Goal: Transaction & Acquisition: Book appointment/travel/reservation

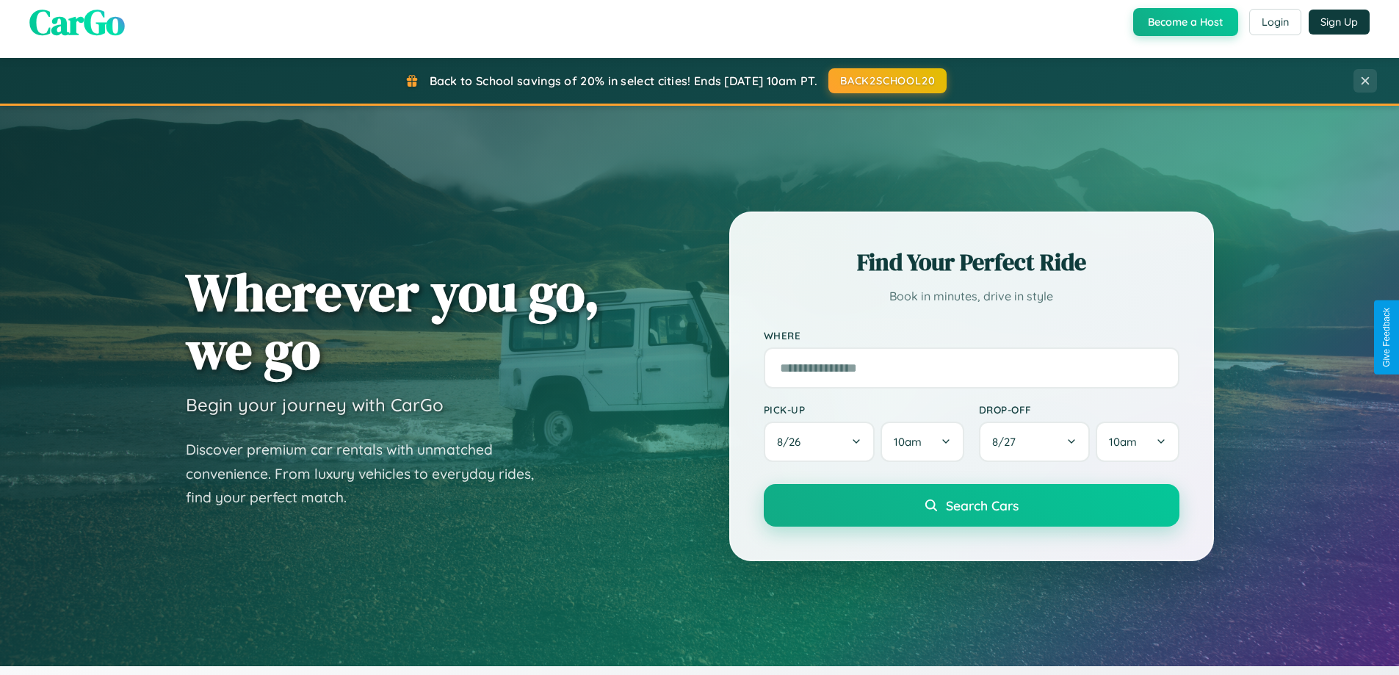
scroll to position [1010, 0]
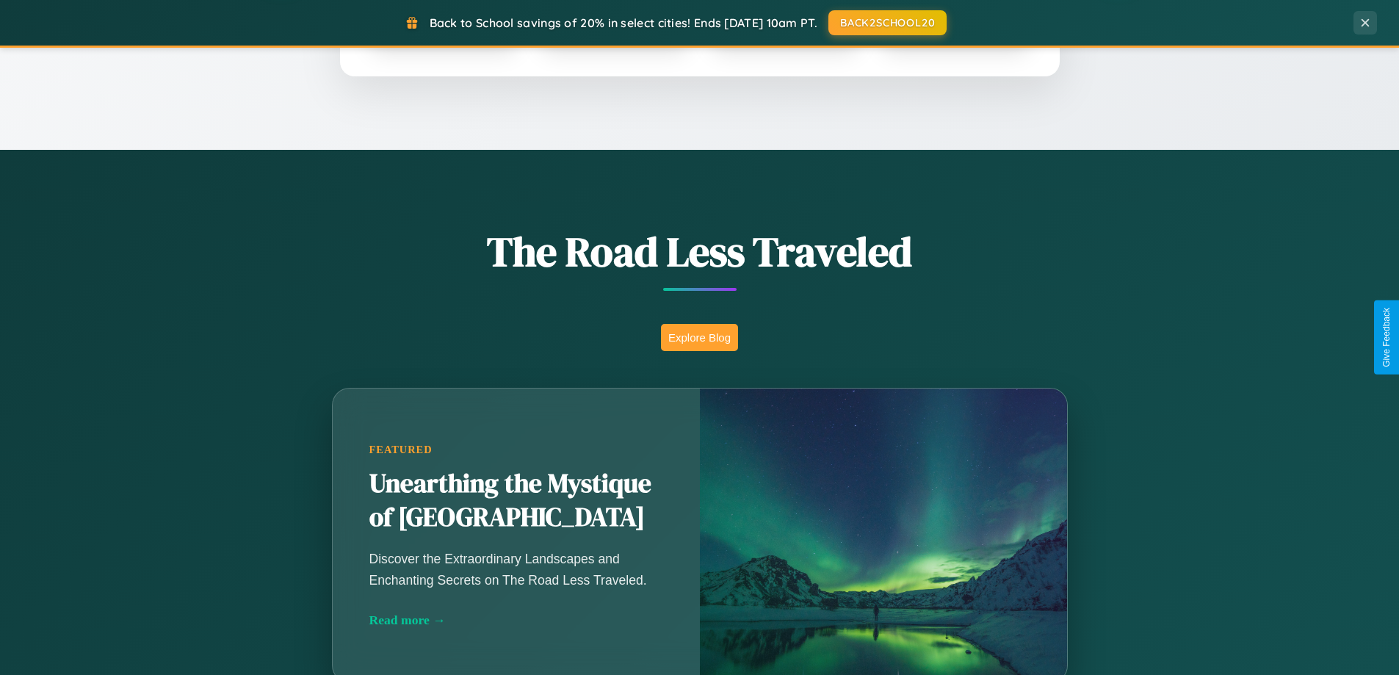
click at [699, 337] on button "Explore Blog" at bounding box center [699, 337] width 77 height 27
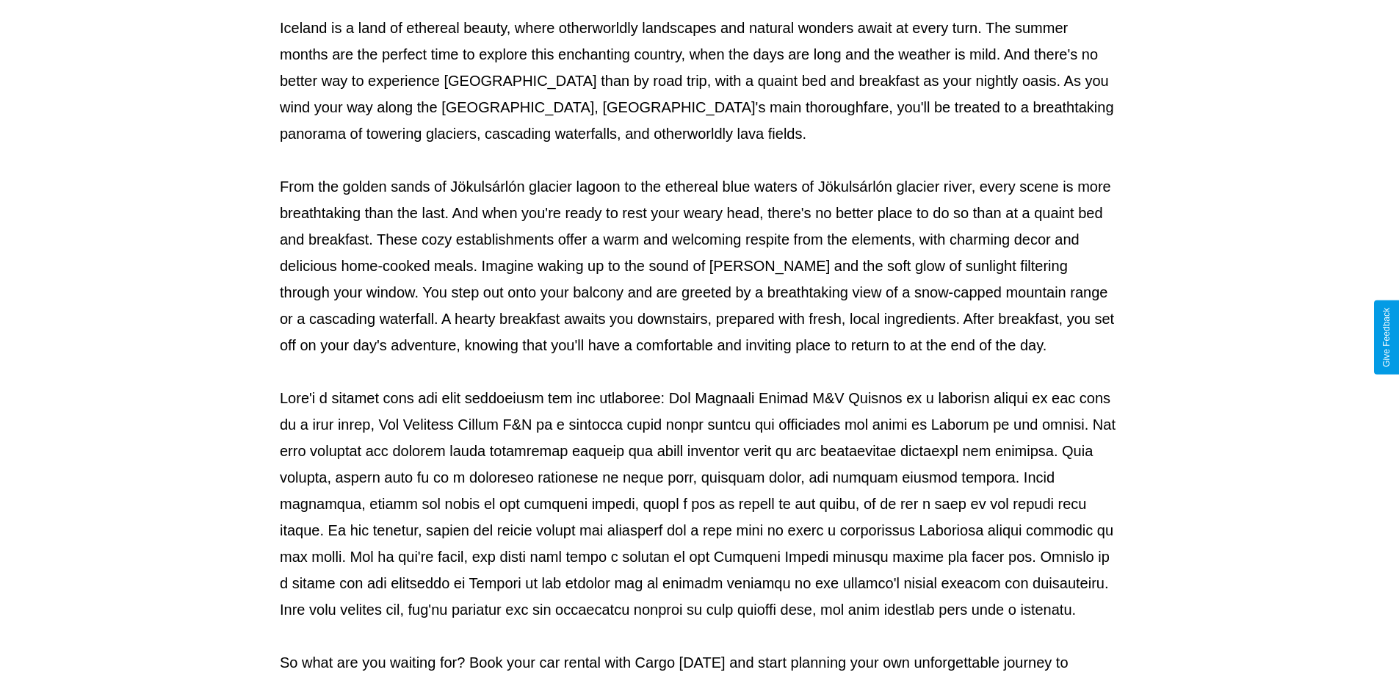
scroll to position [475, 0]
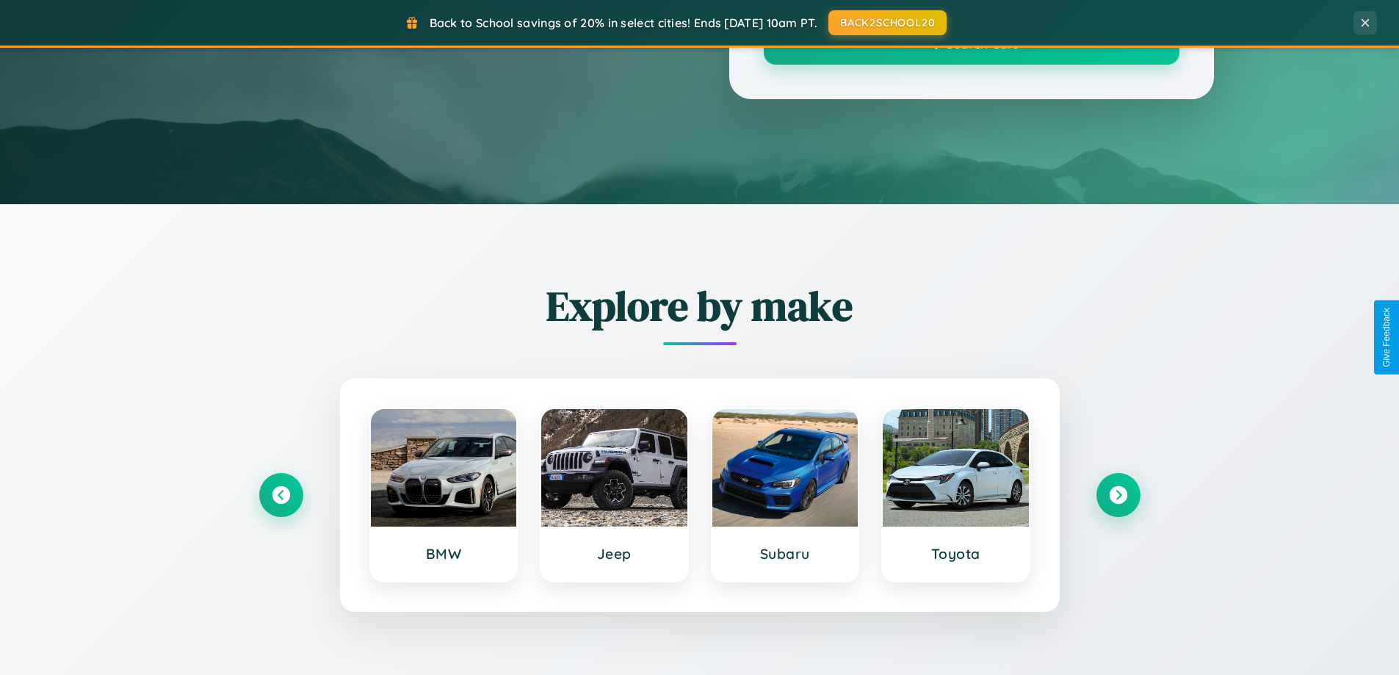
scroll to position [1010, 0]
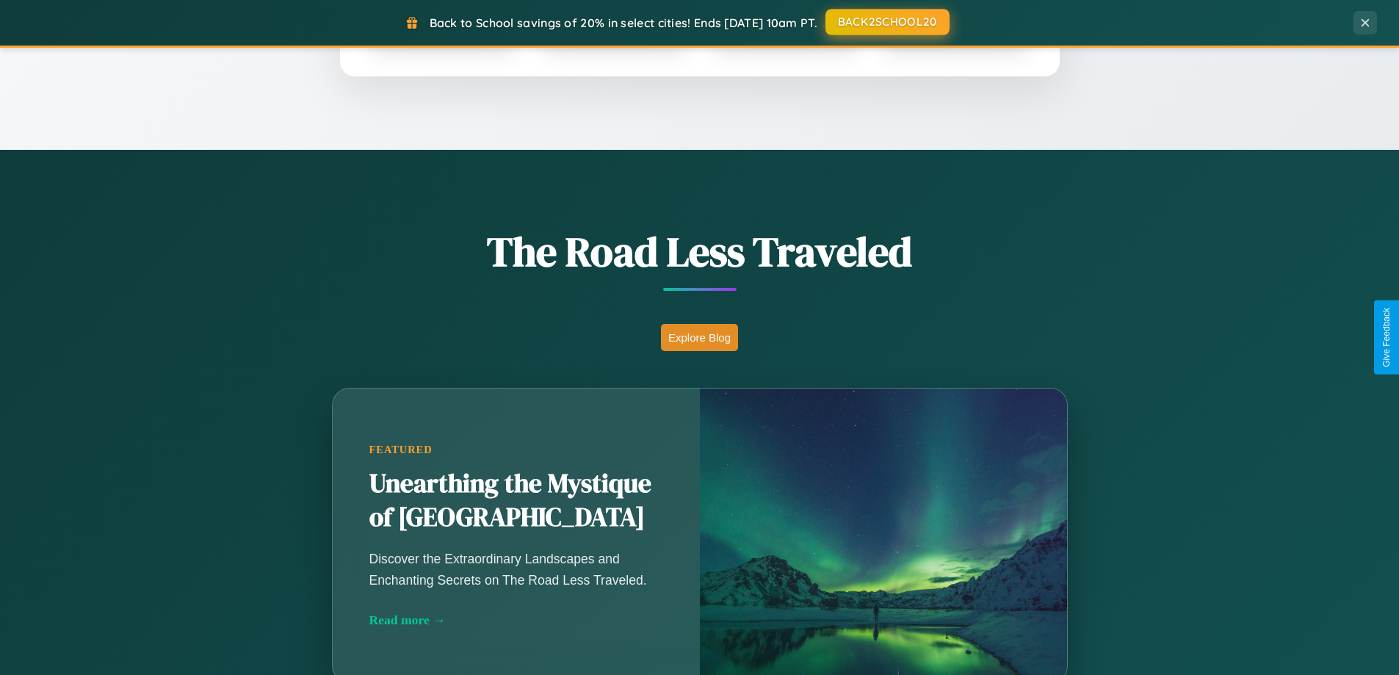
click at [886, 23] on button "BACK2SCHOOL20" at bounding box center [887, 22] width 124 height 26
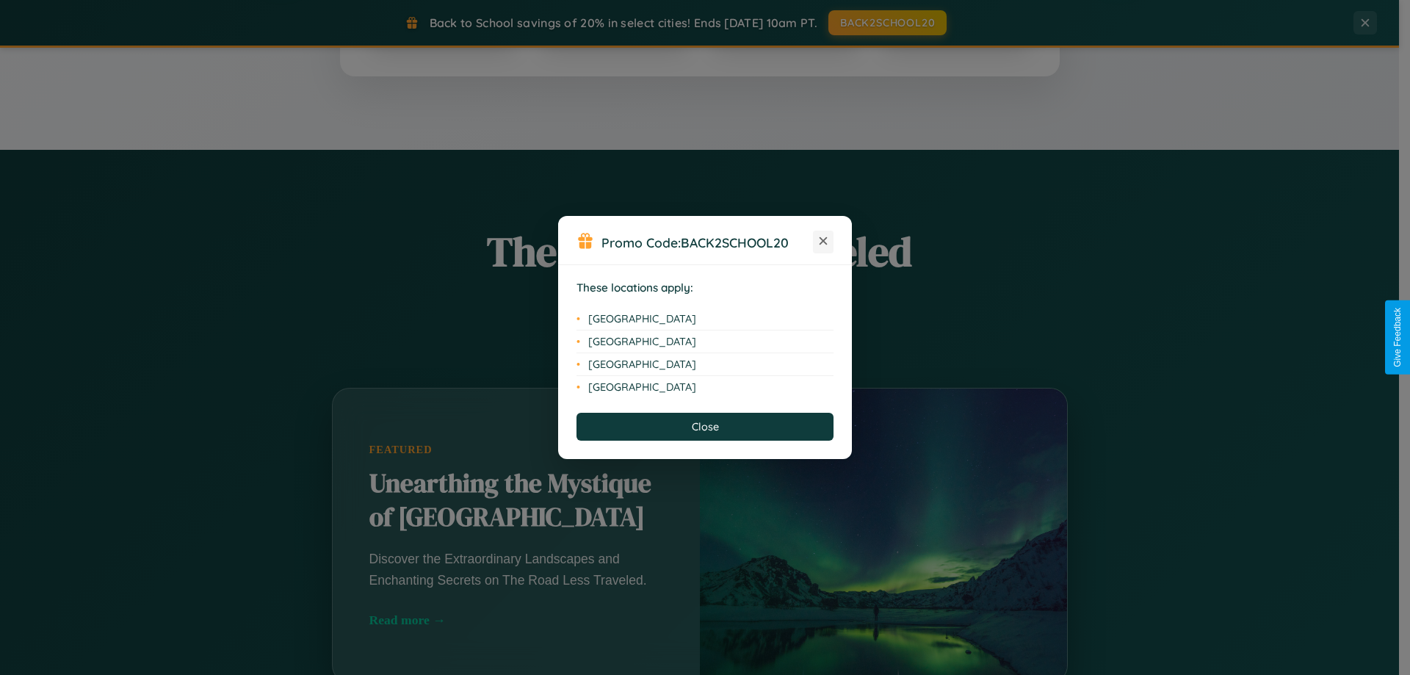
click at [823, 242] on icon at bounding box center [824, 241] width 8 height 8
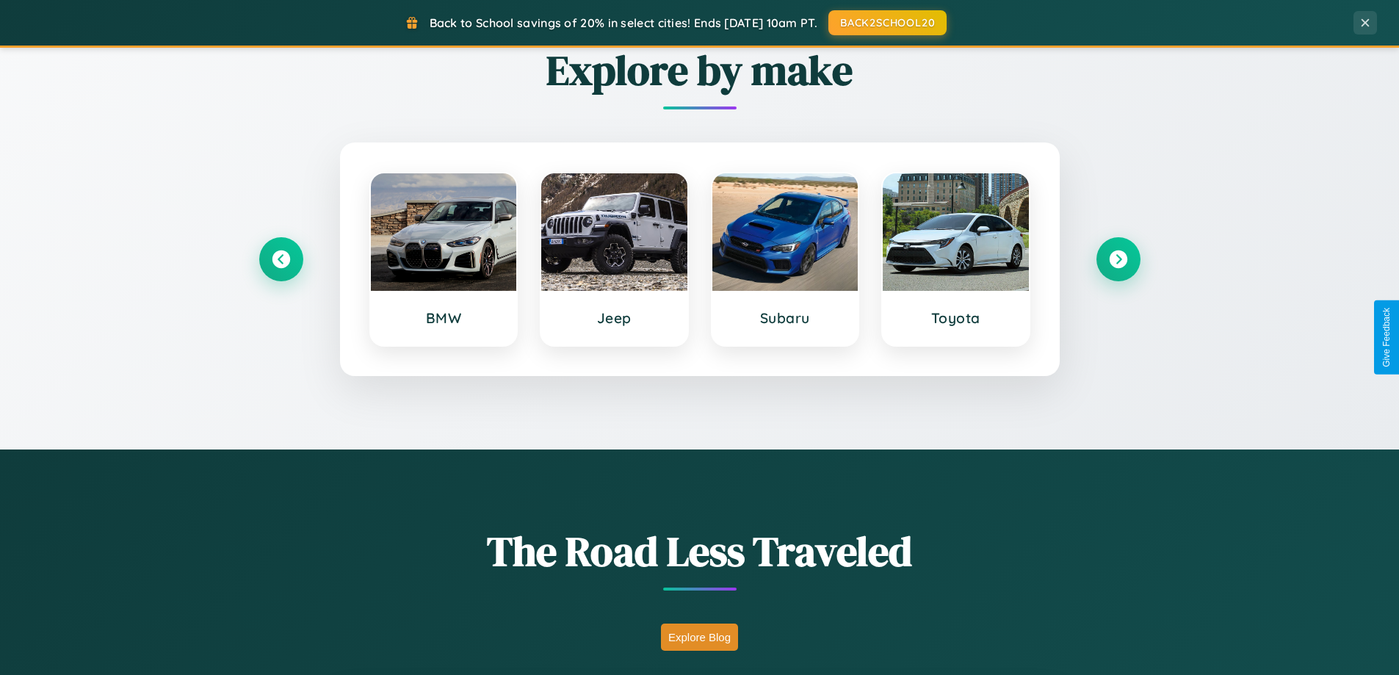
scroll to position [0, 0]
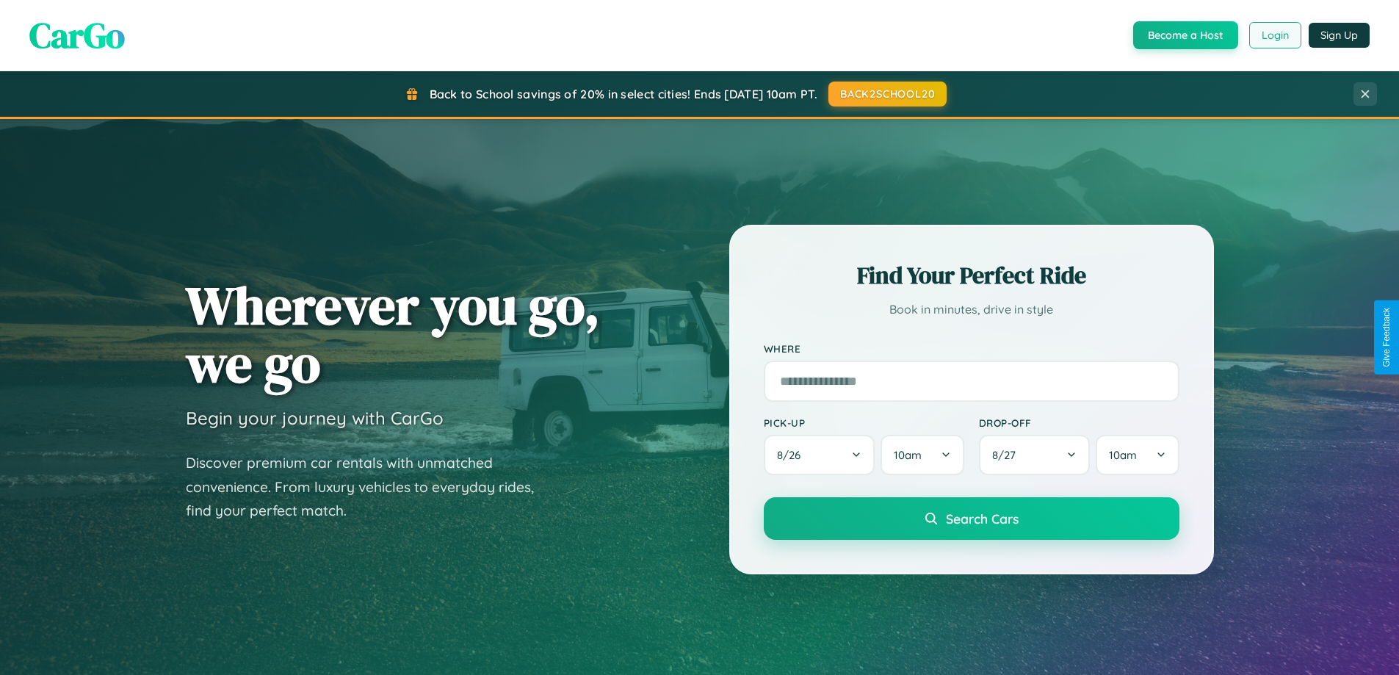
click at [1274, 35] on button "Login" at bounding box center [1275, 35] width 52 height 26
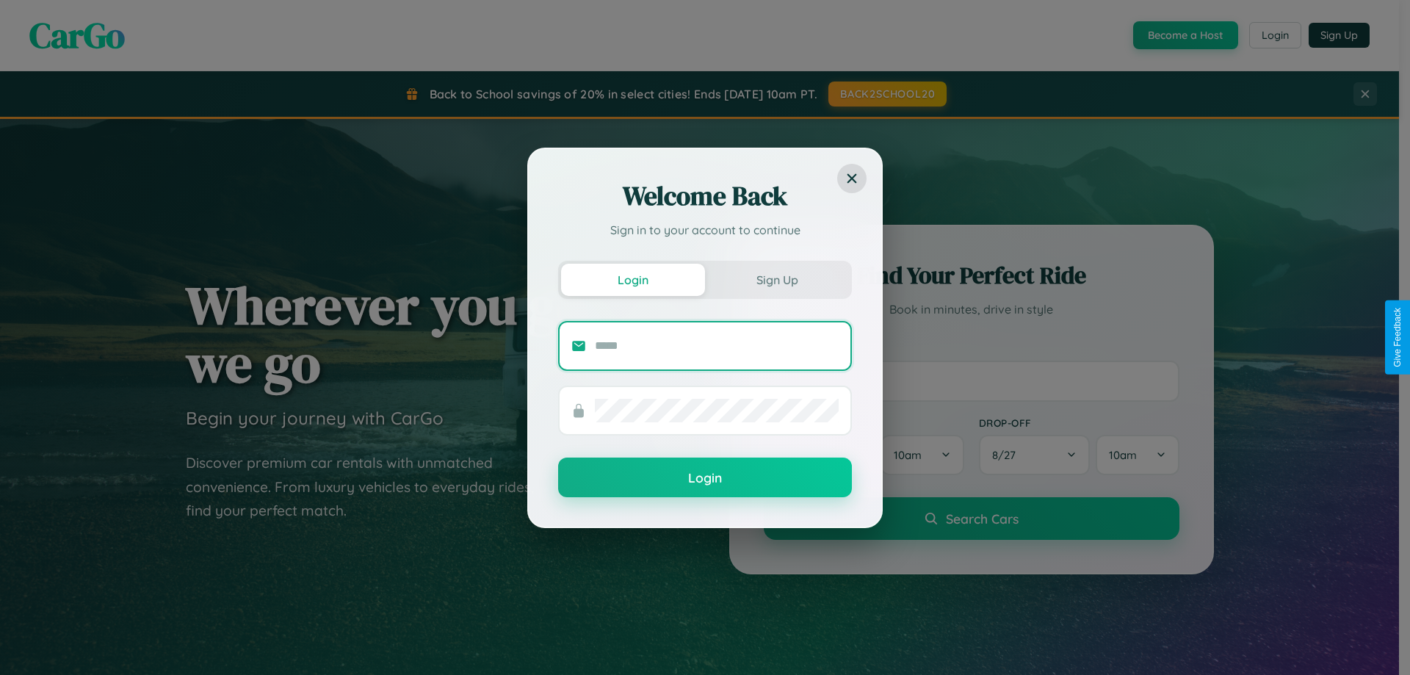
click at [717, 345] on input "text" at bounding box center [717, 345] width 244 height 23
type input "**********"
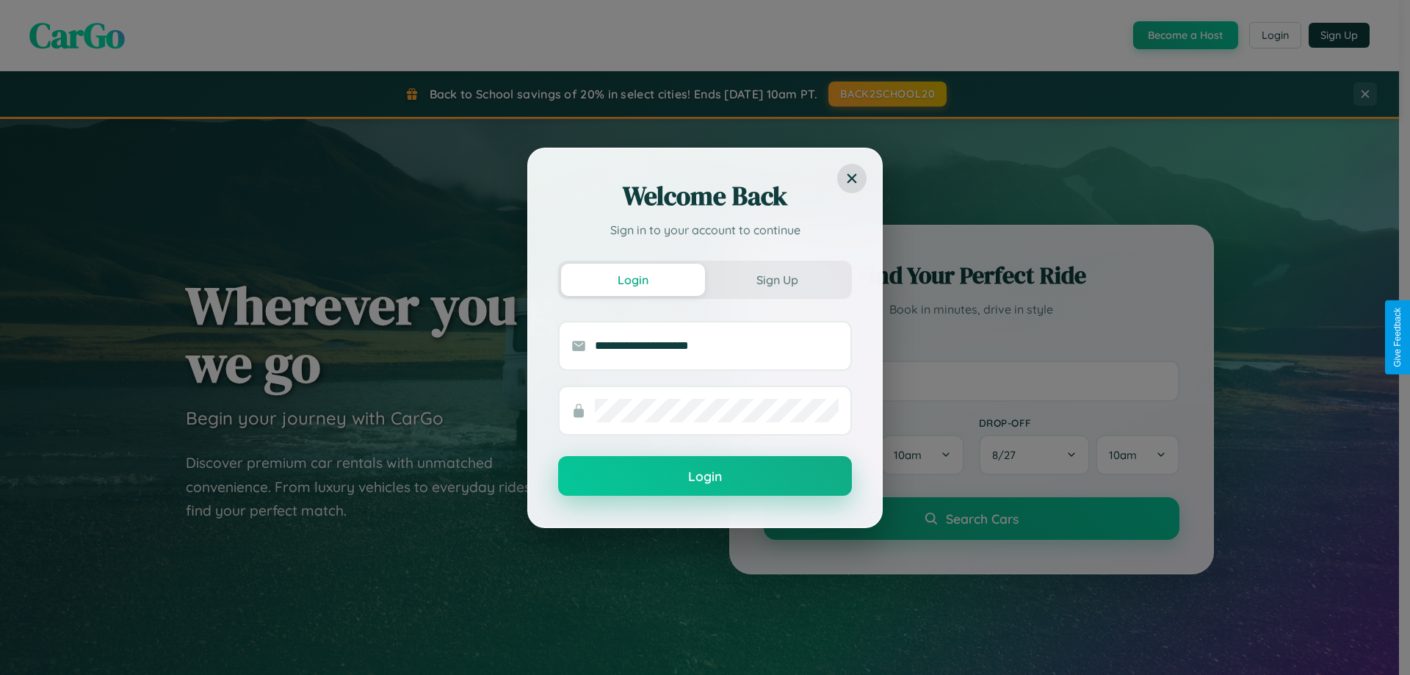
click at [705, 477] on button "Login" at bounding box center [705, 476] width 294 height 40
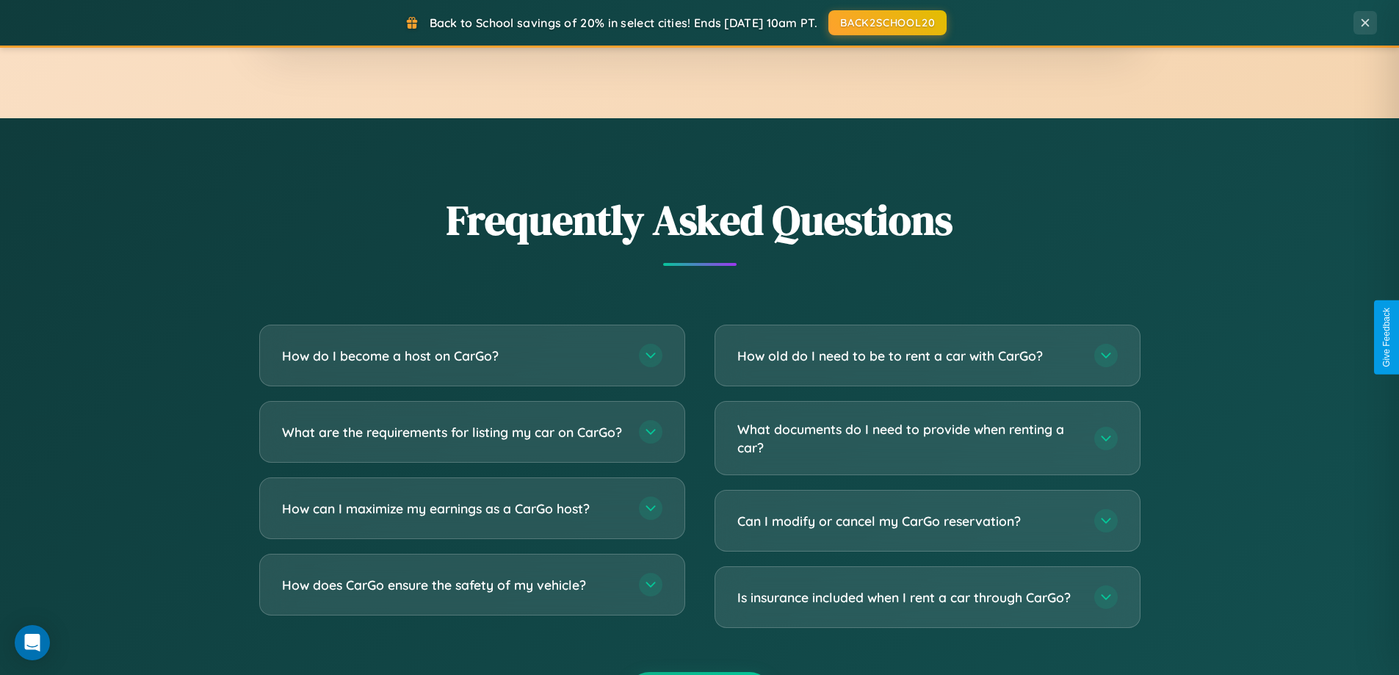
scroll to position [2826, 0]
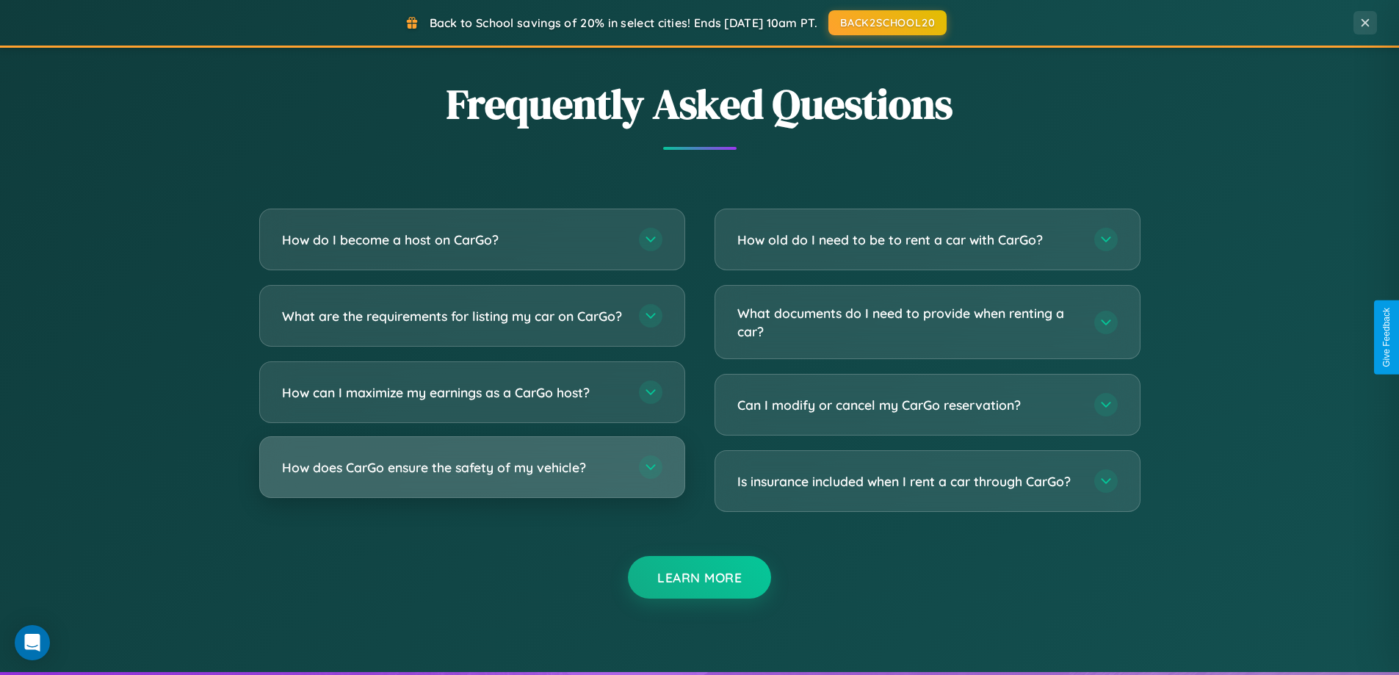
click at [471, 477] on h3 "How does CarGo ensure the safety of my vehicle?" at bounding box center [453, 467] width 342 height 18
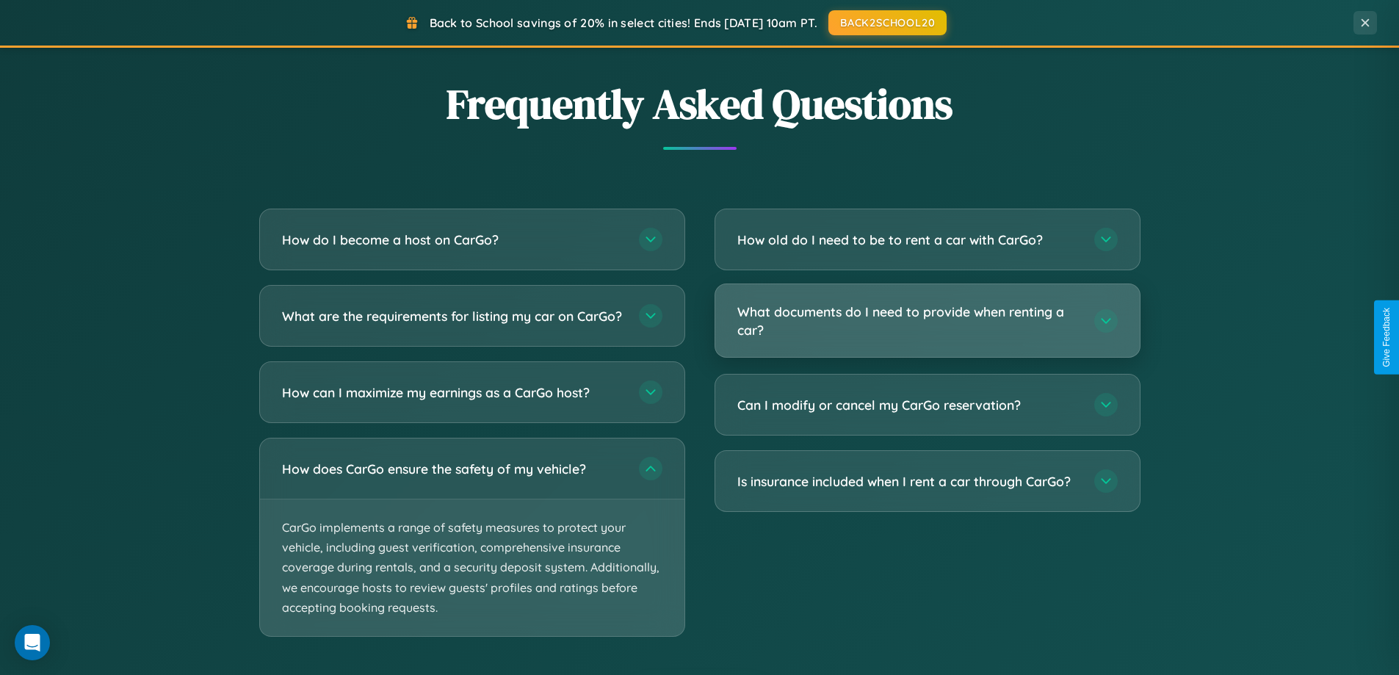
click at [927, 321] on h3 "What documents do I need to provide when renting a car?" at bounding box center [908, 321] width 342 height 36
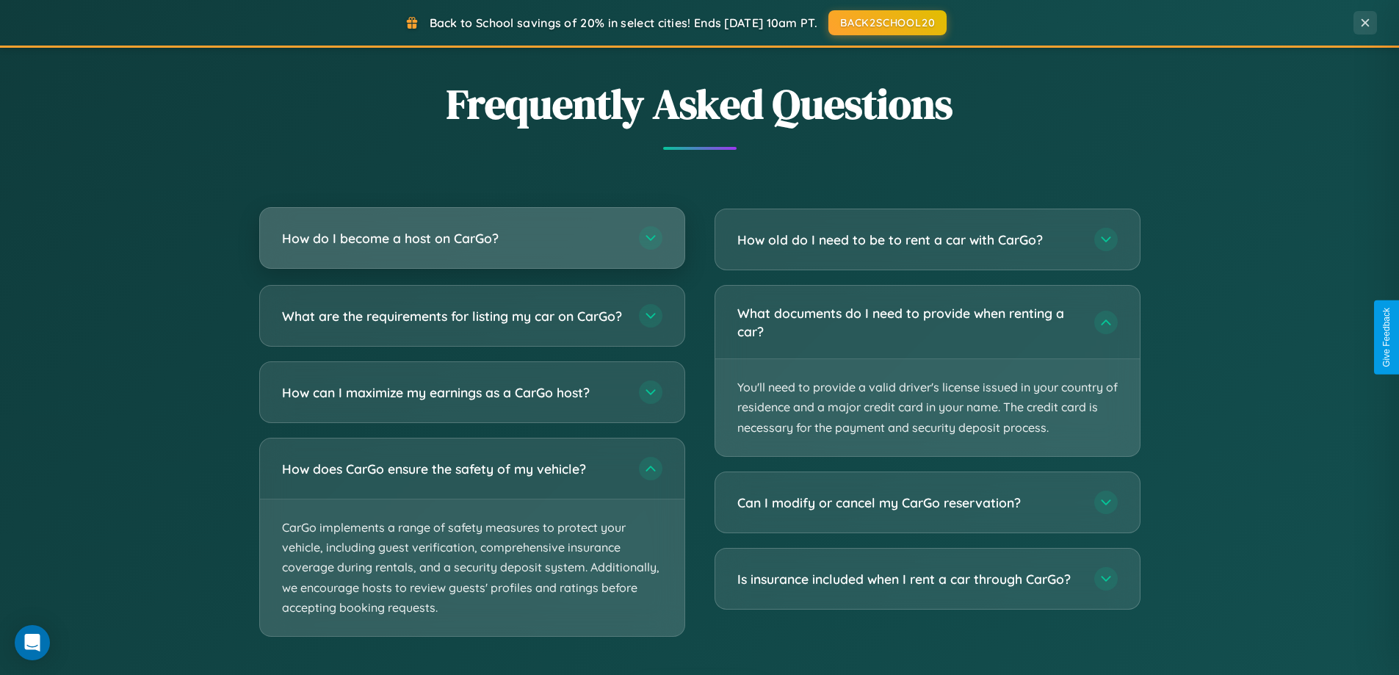
click at [471, 239] on h3 "How do I become a host on CarGo?" at bounding box center [453, 238] width 342 height 18
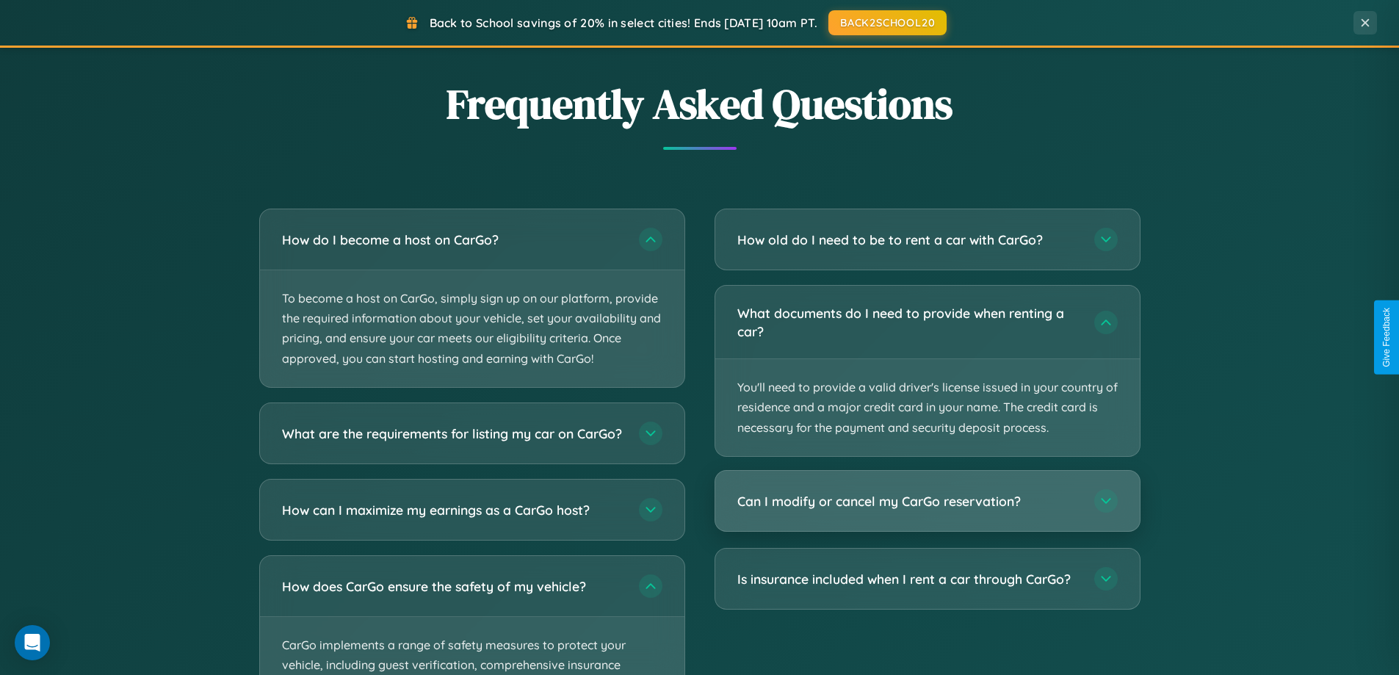
click at [927, 502] on h3 "Can I modify or cancel my CarGo reservation?" at bounding box center [908, 501] width 342 height 18
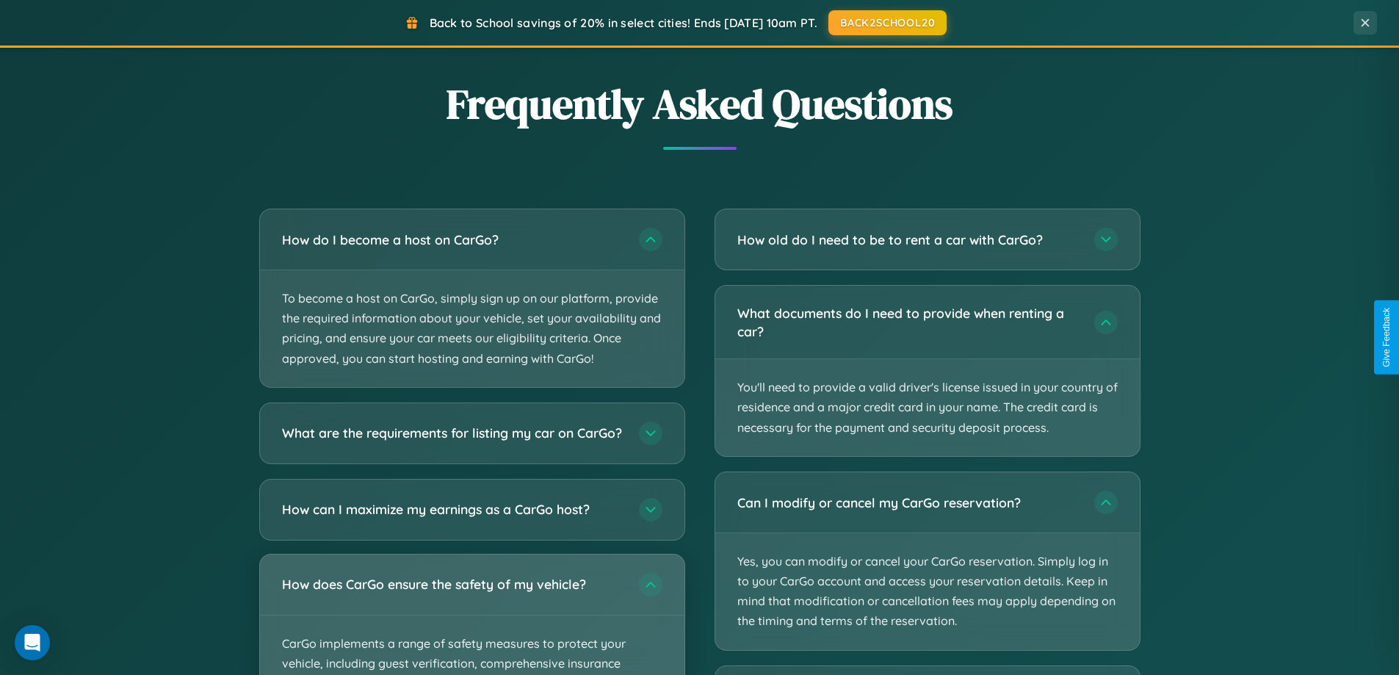
click at [471, 615] on div "How does CarGo ensure the safety of my vehicle?" at bounding box center [472, 584] width 424 height 60
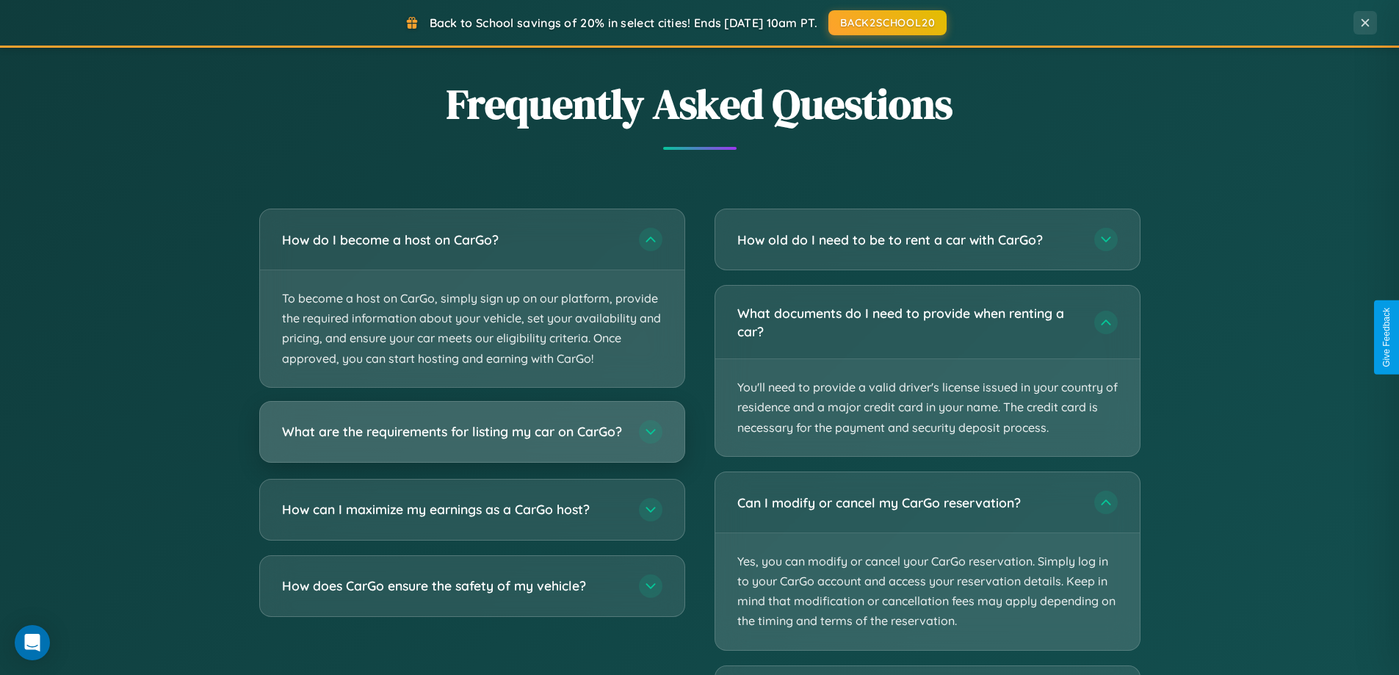
click at [471, 439] on h3 "What are the requirements for listing my car on CarGo?" at bounding box center [453, 431] width 342 height 18
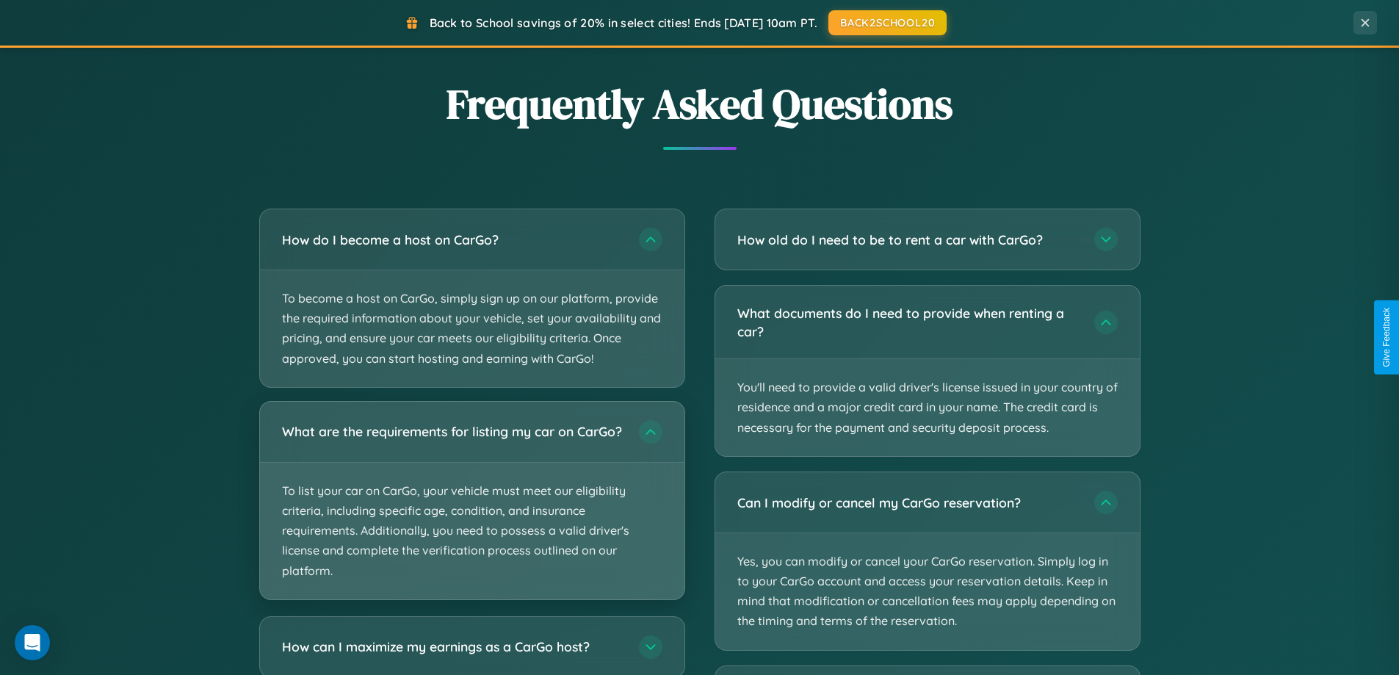
click at [471, 506] on p "To list your car on CarGo, your vehicle must meet our eligibility criteria, inc…" at bounding box center [472, 531] width 424 height 137
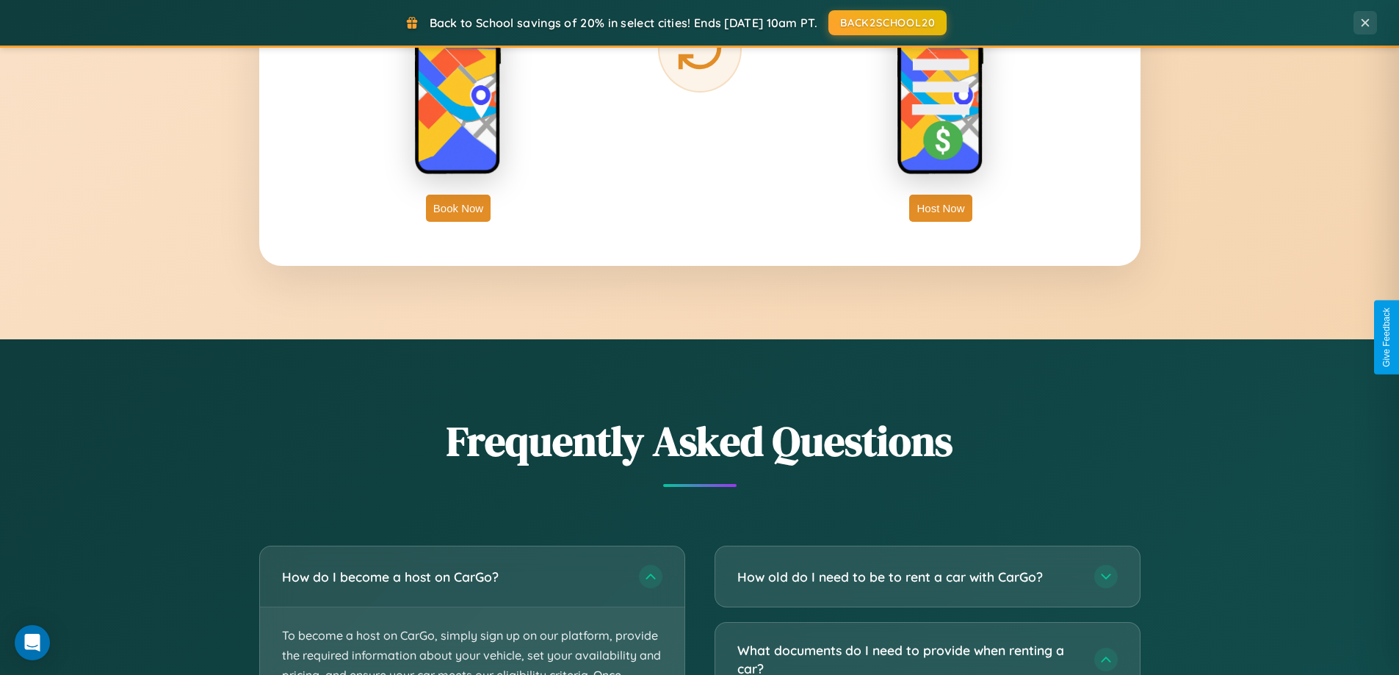
scroll to position [2359, 0]
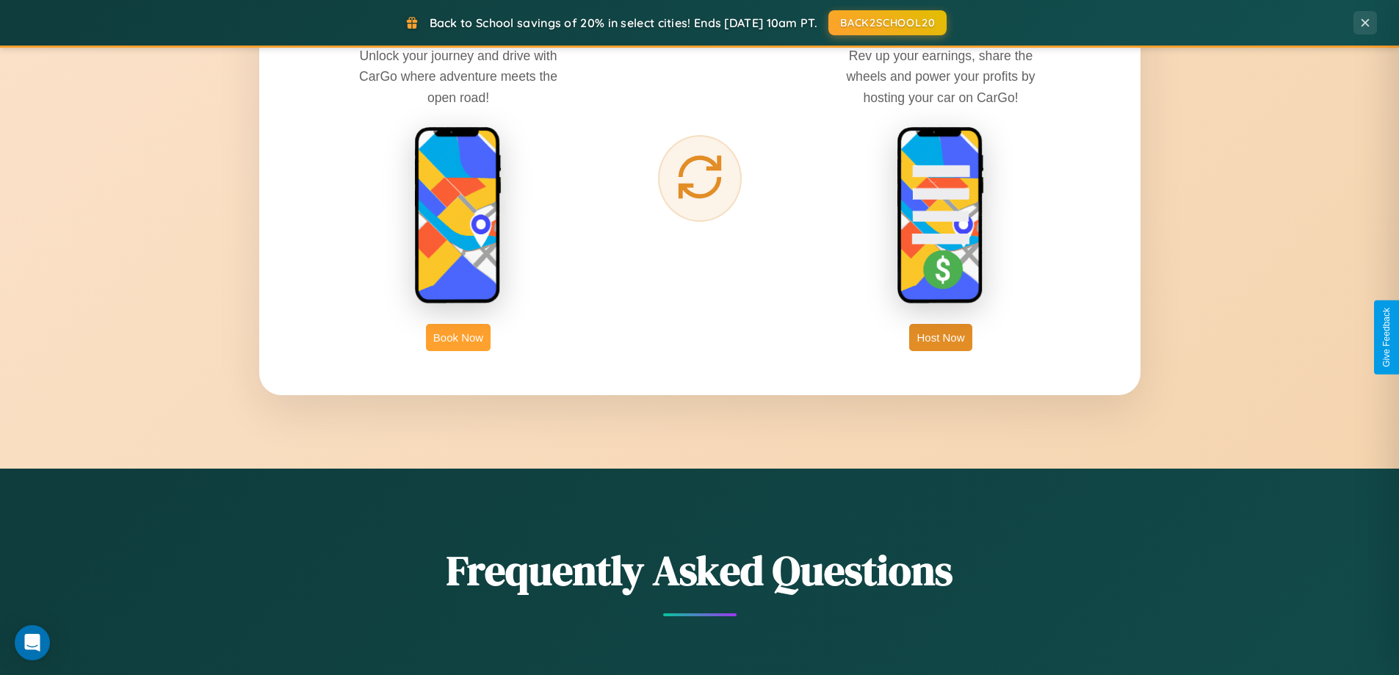
click at [458, 337] on button "Book Now" at bounding box center [458, 337] width 65 height 27
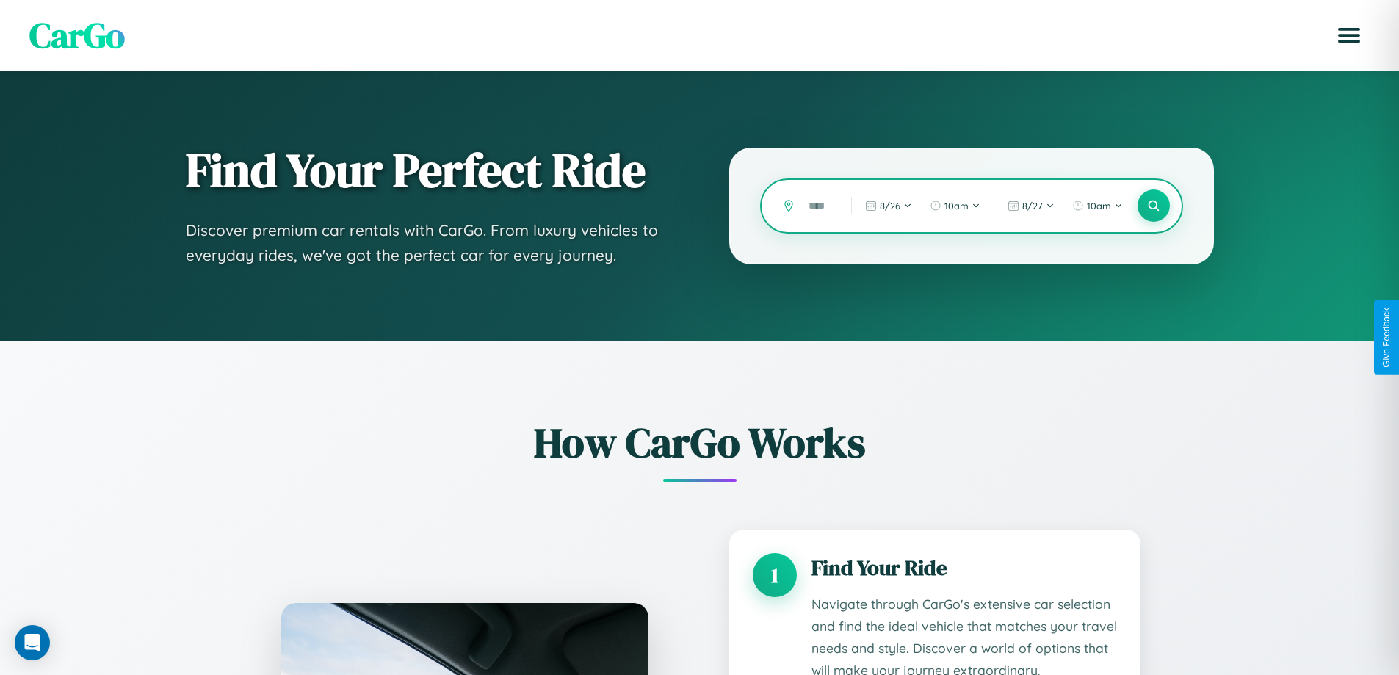
click at [819, 206] on input "text" at bounding box center [818, 206] width 35 height 26
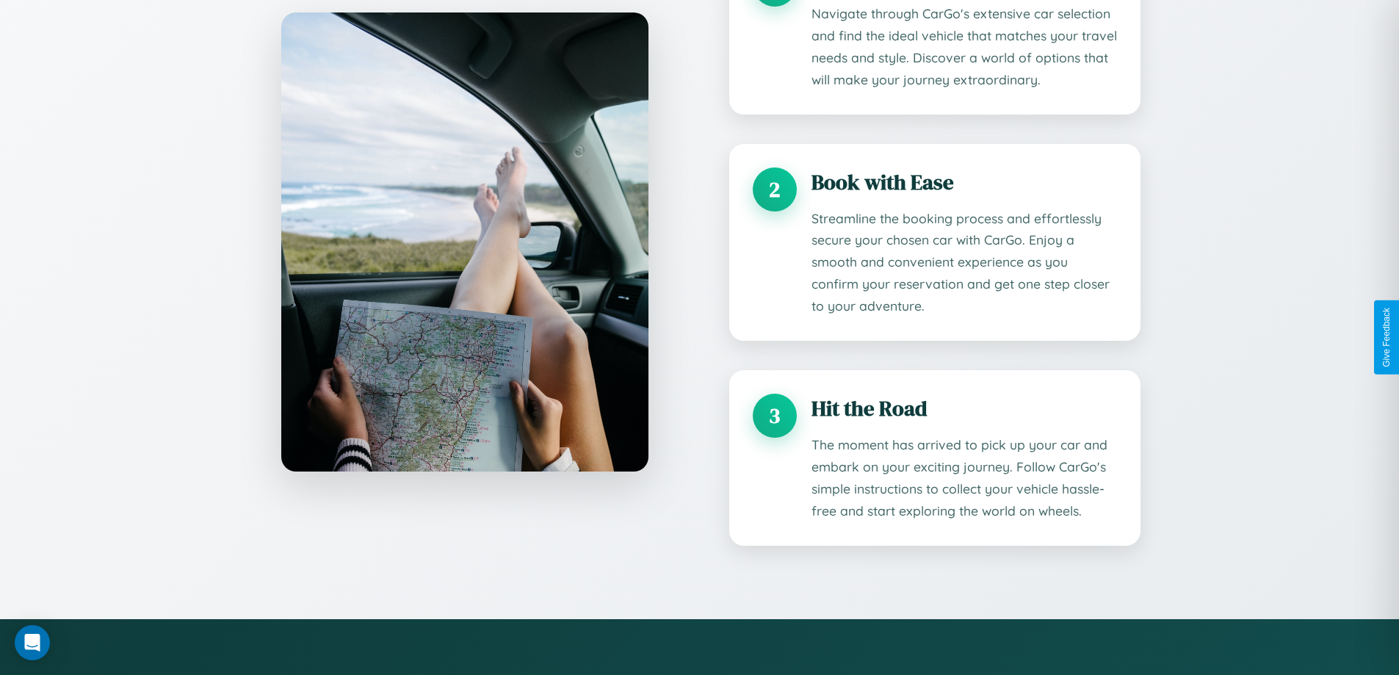
scroll to position [1181, 0]
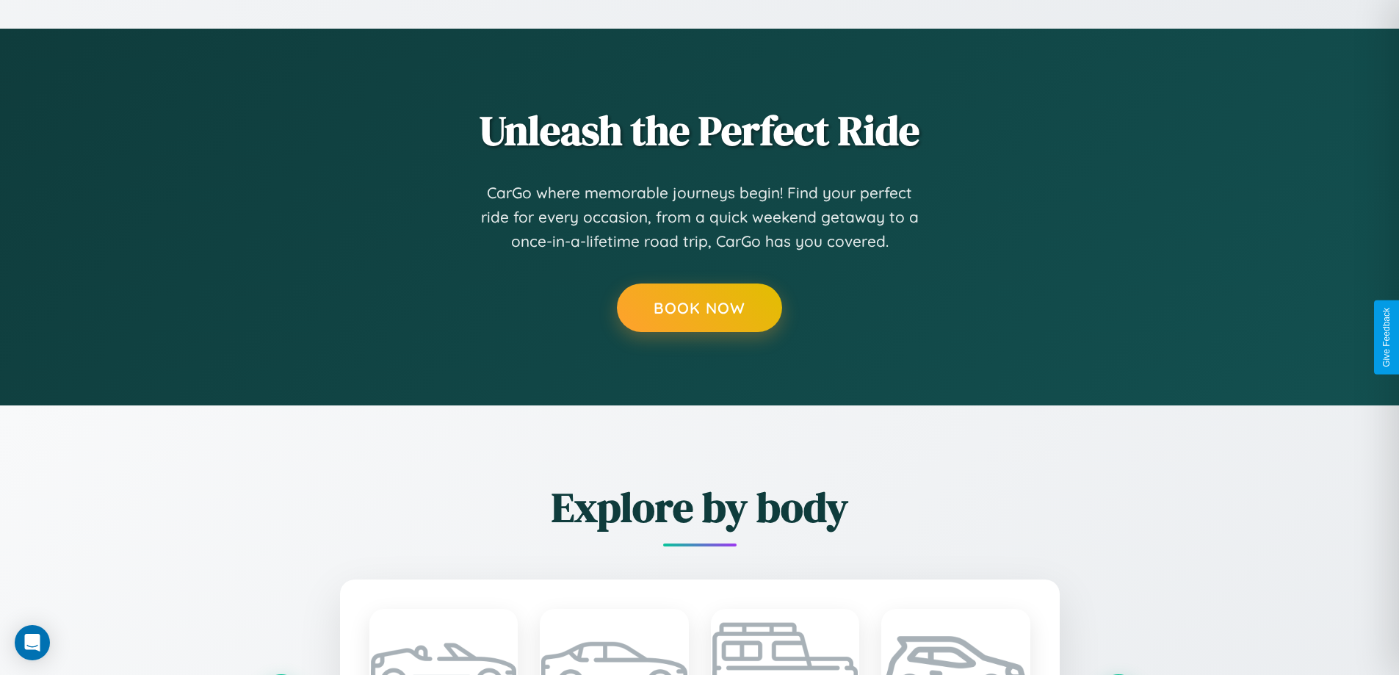
type input "**********"
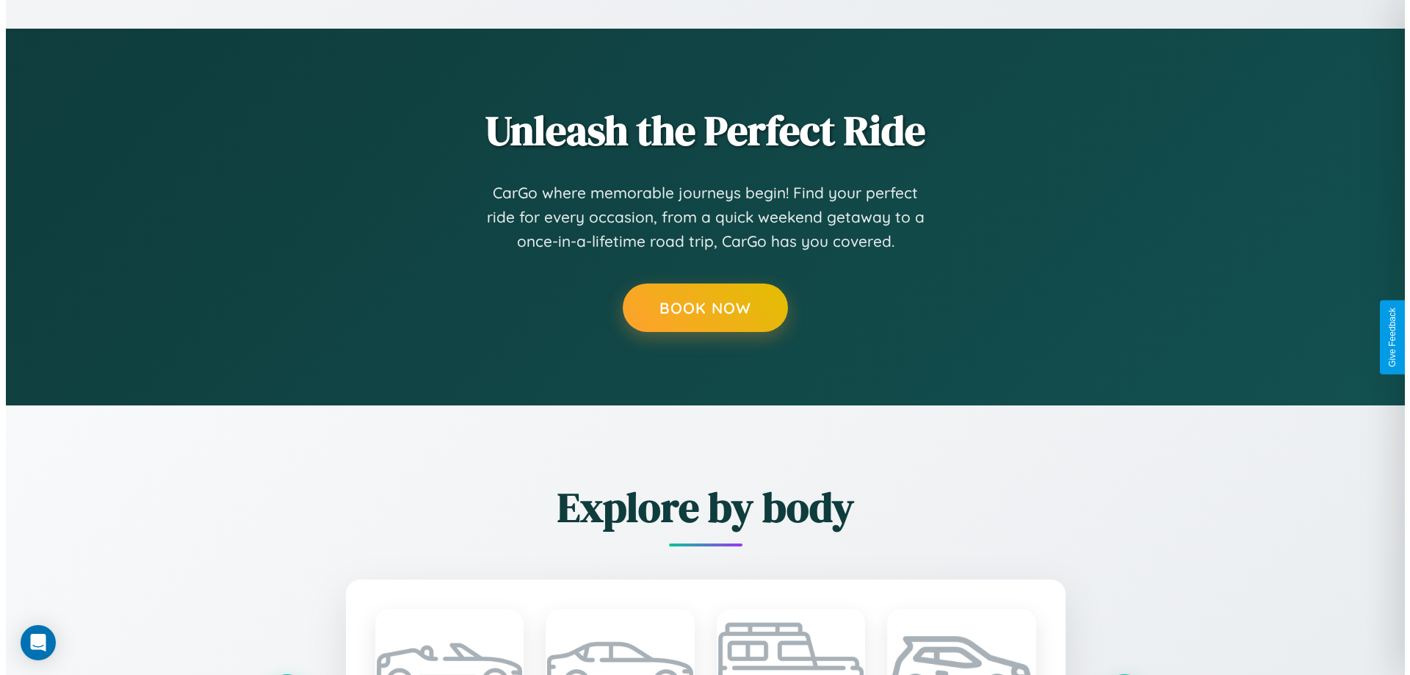
scroll to position [0, 0]
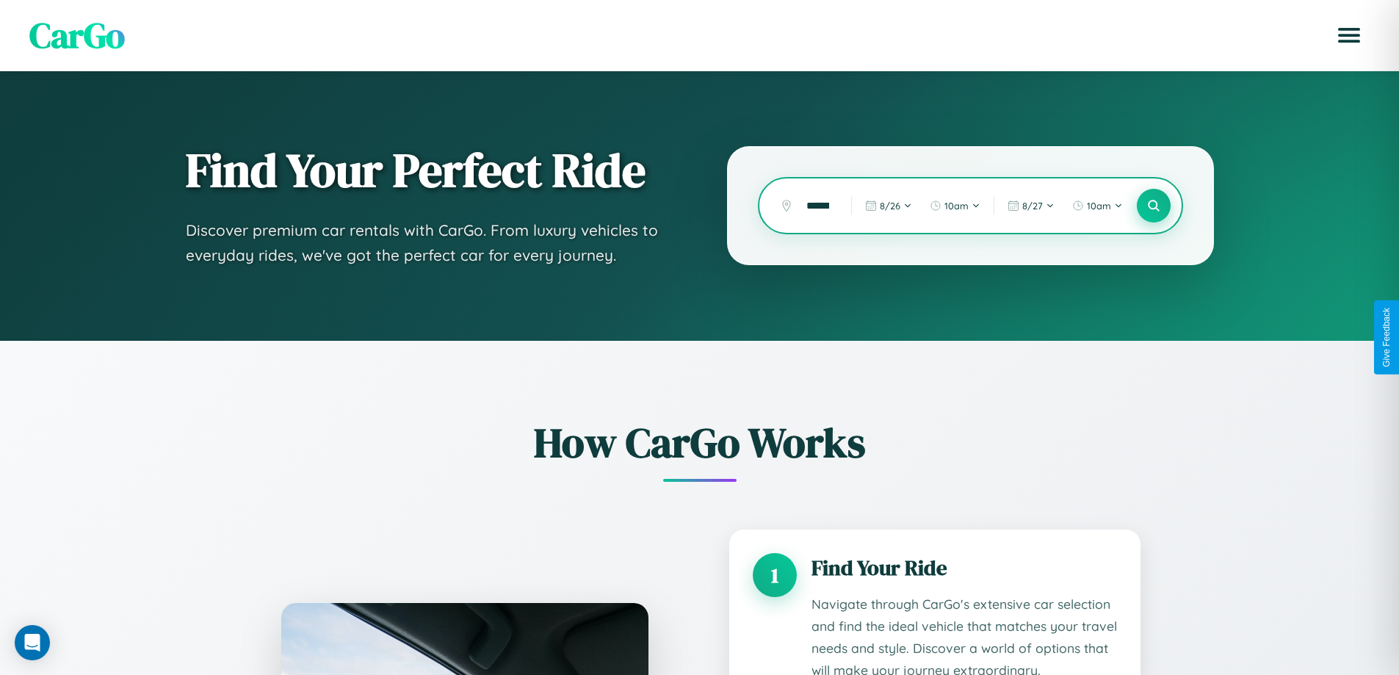
click at [1153, 206] on icon at bounding box center [1153, 206] width 14 height 14
